Goal: Navigation & Orientation: Find specific page/section

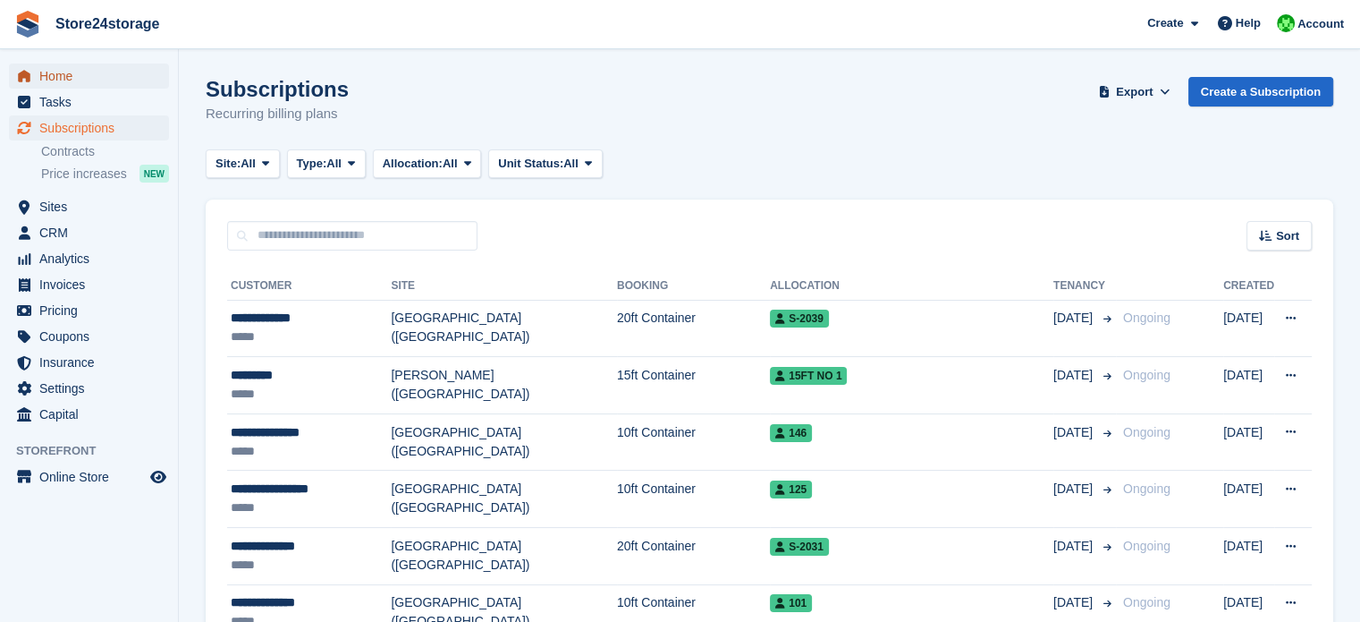
click at [102, 78] on span "Home" at bounding box center [92, 75] width 107 height 25
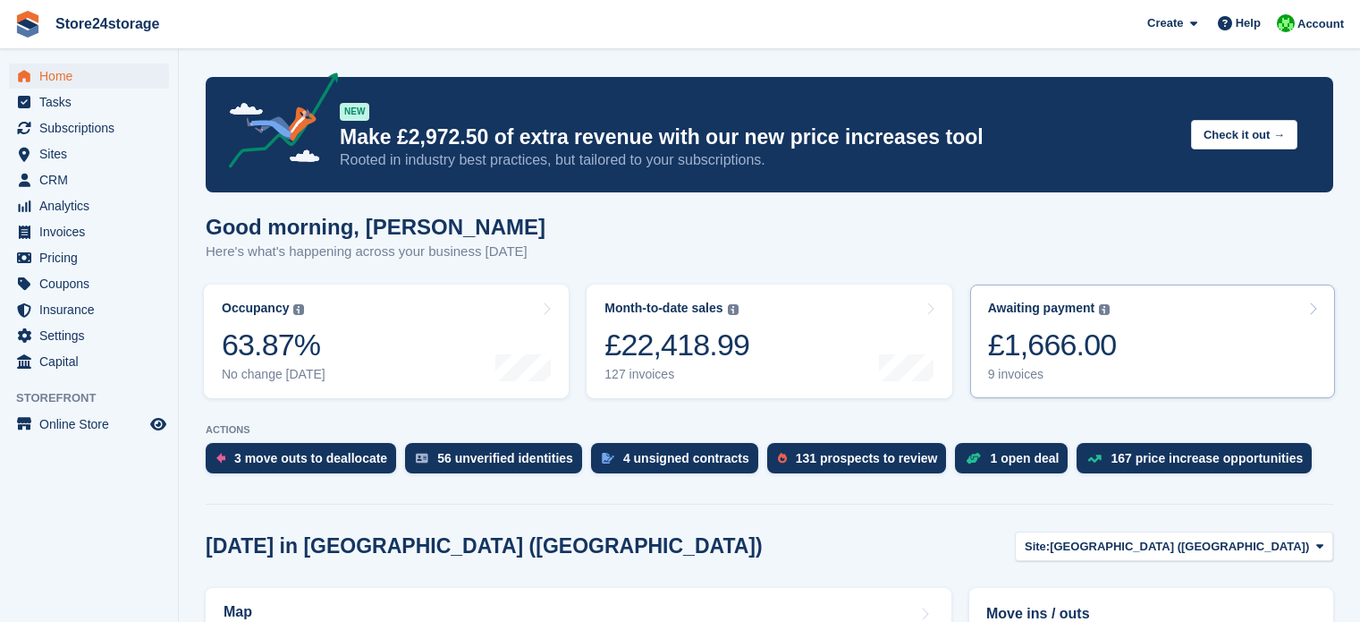
drag, startPoint x: 0, startPoint y: 0, endPoint x: 1065, endPoint y: 319, distance: 1111.9
click at [1095, 326] on div "£1,666.00" at bounding box center [1052, 344] width 129 height 37
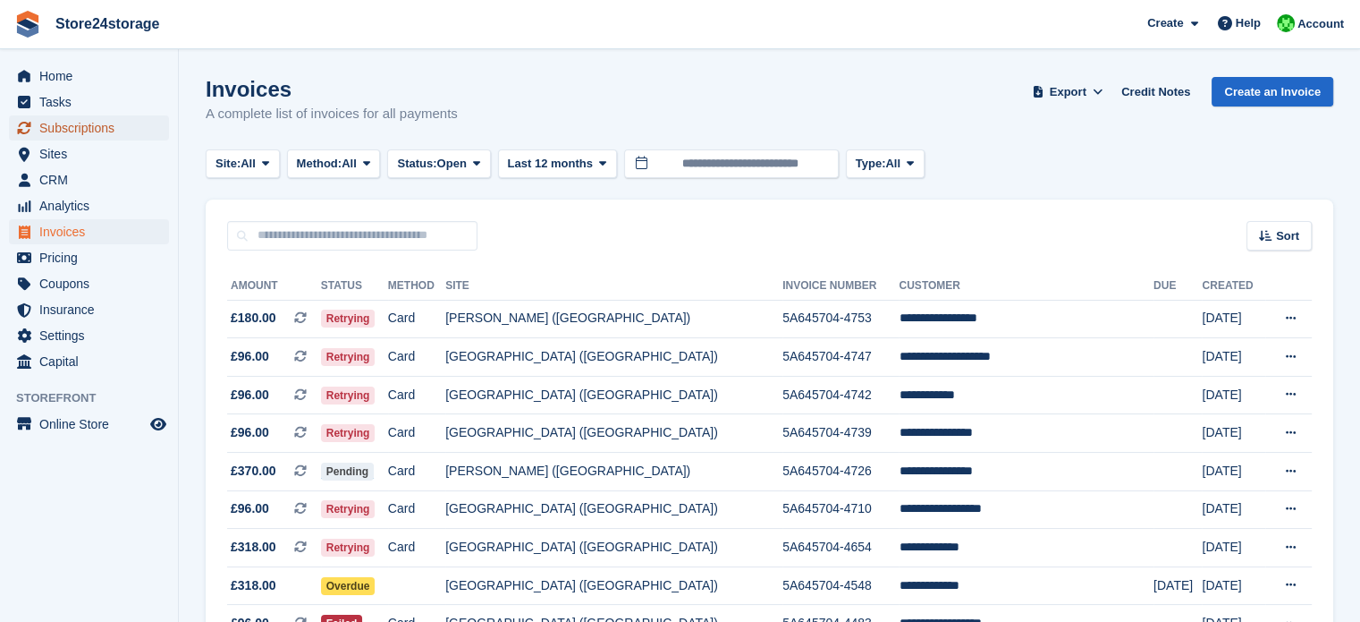
click at [102, 128] on span "Subscriptions" at bounding box center [92, 127] width 107 height 25
